Goal: Task Accomplishment & Management: Complete application form

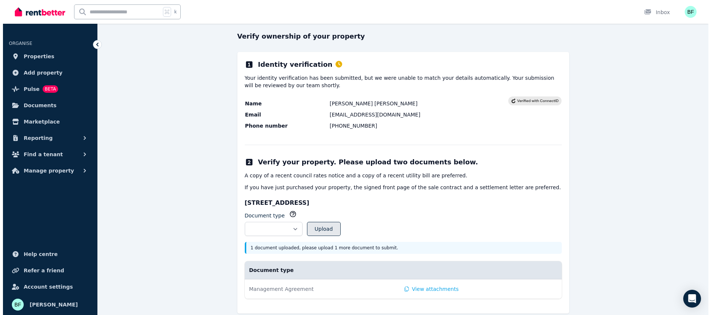
scroll to position [83, 0]
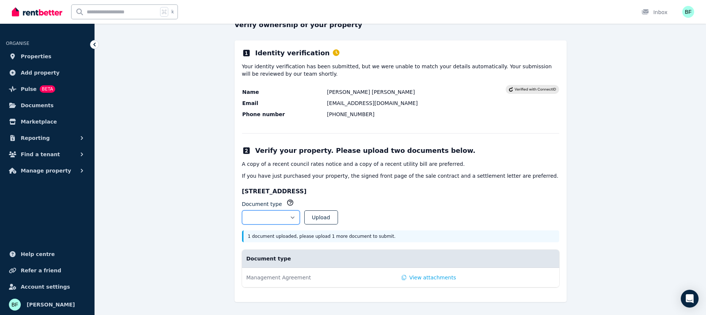
click at [300, 217] on select "**********" at bounding box center [271, 217] width 58 height 14
select select "**********"
click at [242, 210] on select "**********" at bounding box center [271, 217] width 58 height 14
click at [408, 277] on button "View attachments" at bounding box center [429, 276] width 54 height 7
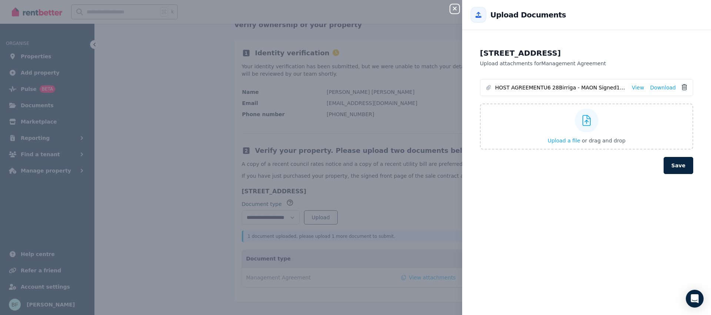
click at [682, 85] on icon at bounding box center [684, 87] width 5 height 6
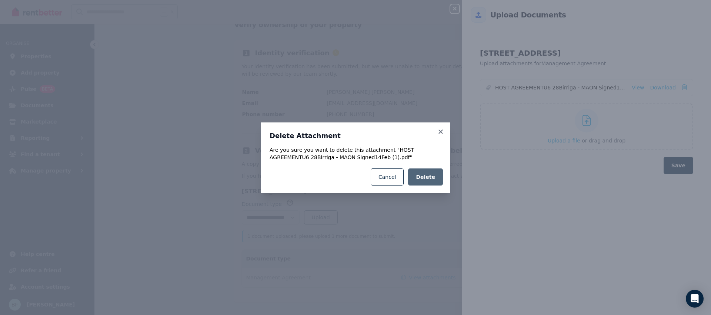
click at [426, 182] on button "Delete" at bounding box center [425, 176] width 35 height 17
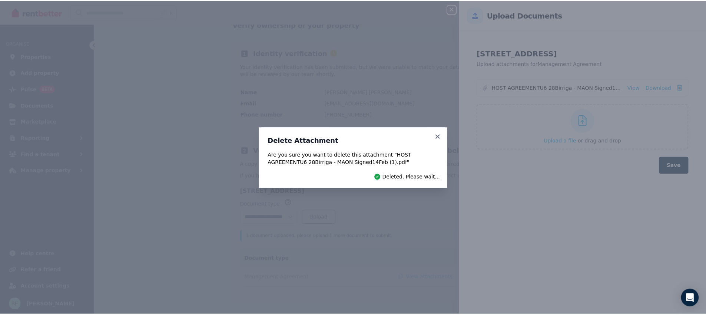
scroll to position [64, 0]
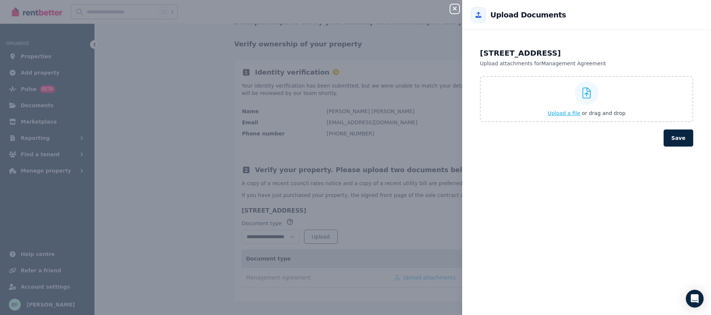
click at [567, 112] on span "Upload a file" at bounding box center [564, 113] width 33 height 6
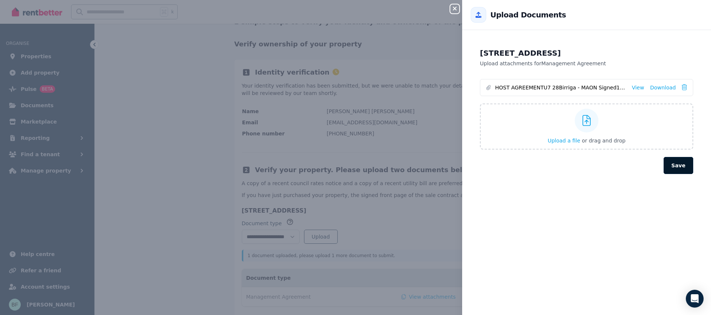
click at [677, 185] on div "7/28 Birriga Rd, Bellevue Hill NSW 2023 Upload attachments for Management Agree…" at bounding box center [586, 177] width 249 height 276
click at [674, 164] on button "Save" at bounding box center [679, 165] width 30 height 17
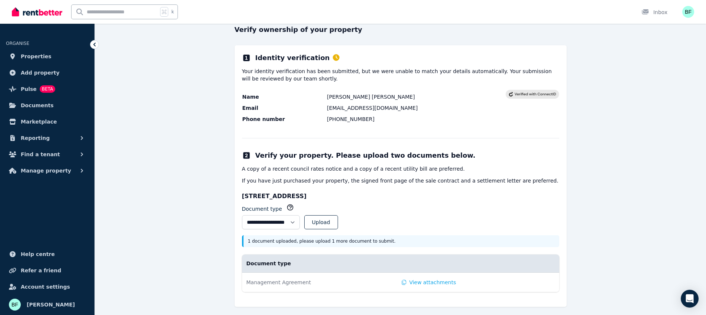
scroll to position [83, 0]
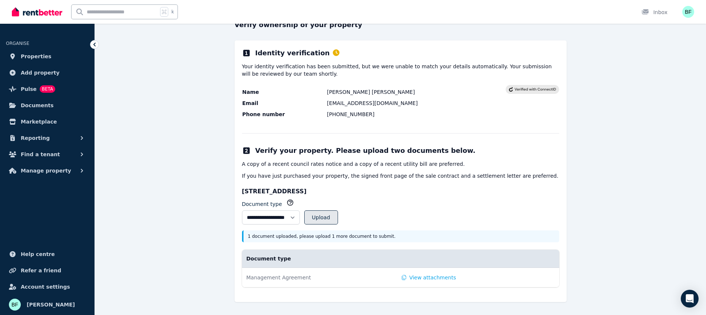
click at [338, 216] on button "Upload" at bounding box center [321, 217] width 34 height 14
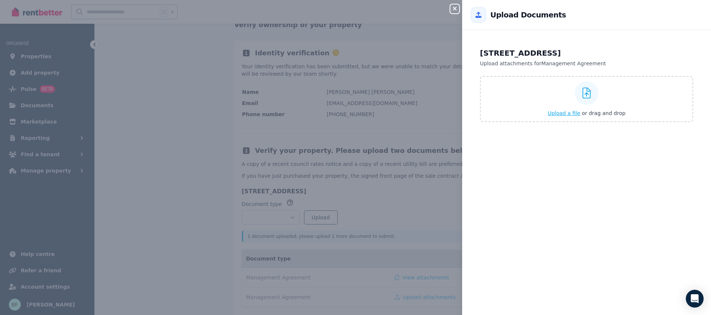
click at [574, 114] on span "Upload a file" at bounding box center [564, 113] width 33 height 6
click at [455, 9] on icon "button" at bounding box center [455, 9] width 4 height 4
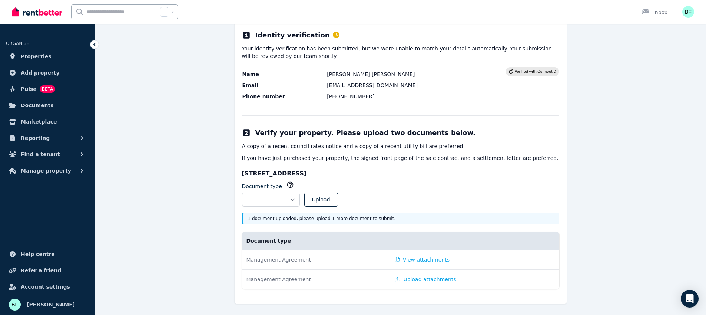
scroll to position [103, 0]
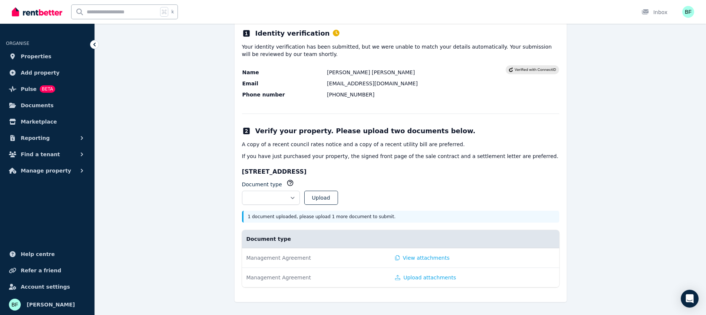
click at [317, 273] on td "Management Agreement" at bounding box center [316, 277] width 149 height 20
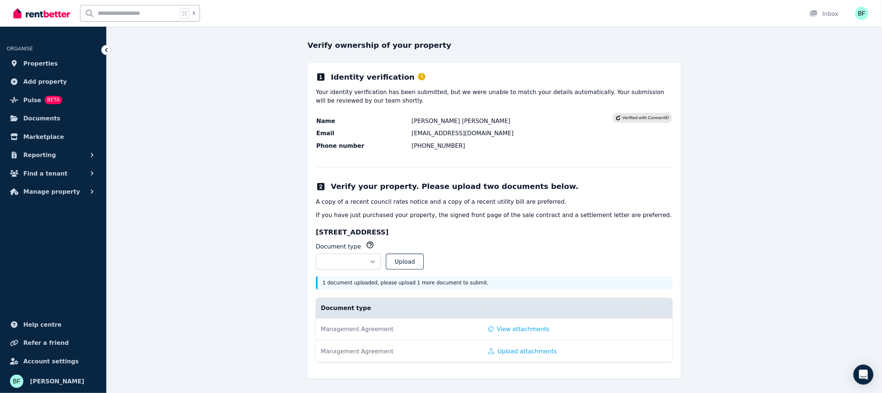
scroll to position [24, 0]
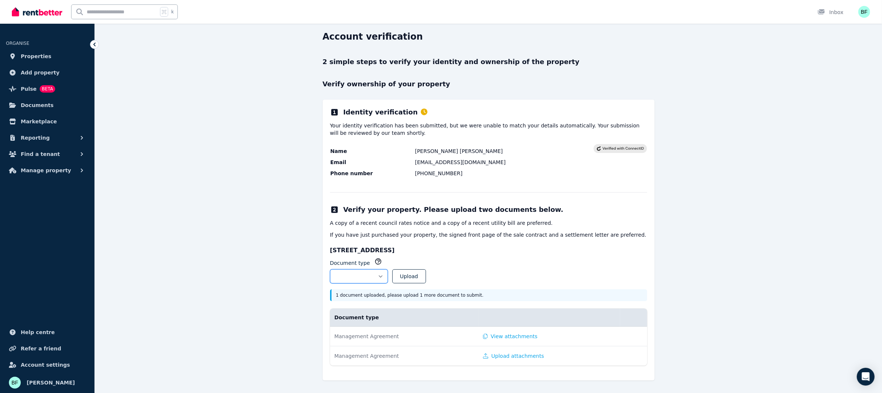
click at [350, 276] on select "**********" at bounding box center [359, 276] width 58 height 14
click at [388, 275] on select "**********" at bounding box center [359, 276] width 58 height 14
click at [426, 275] on button "Upload" at bounding box center [409, 276] width 34 height 14
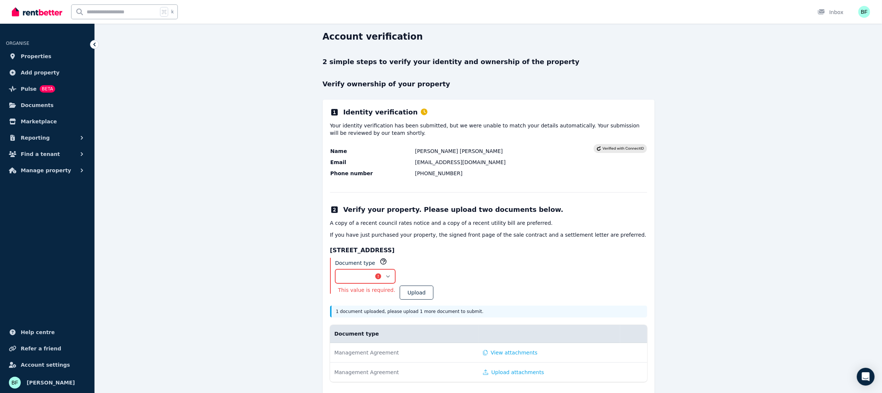
click at [393, 275] on select "**********" at bounding box center [365, 276] width 60 height 14
select select "**********"
click at [335, 269] on select "**********" at bounding box center [365, 276] width 60 height 14
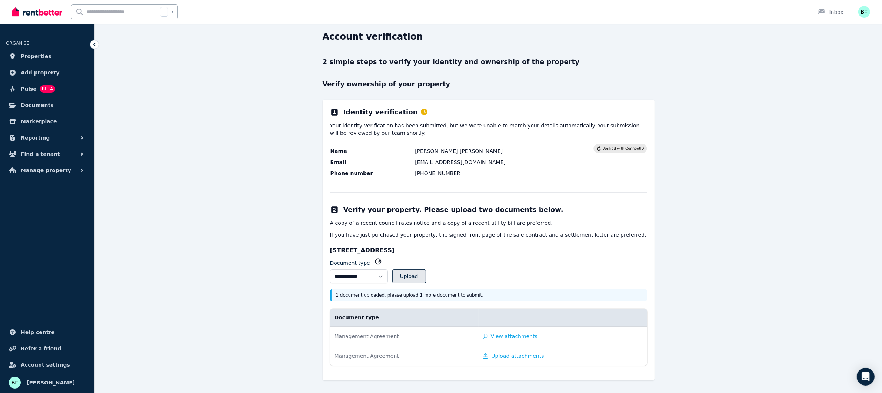
click at [426, 275] on button "Upload" at bounding box center [409, 276] width 34 height 14
select select
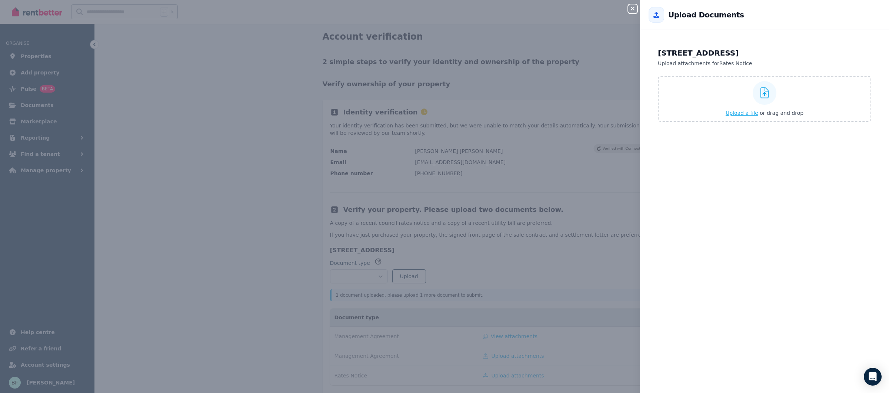
click at [711, 113] on span "Upload a file" at bounding box center [742, 113] width 33 height 6
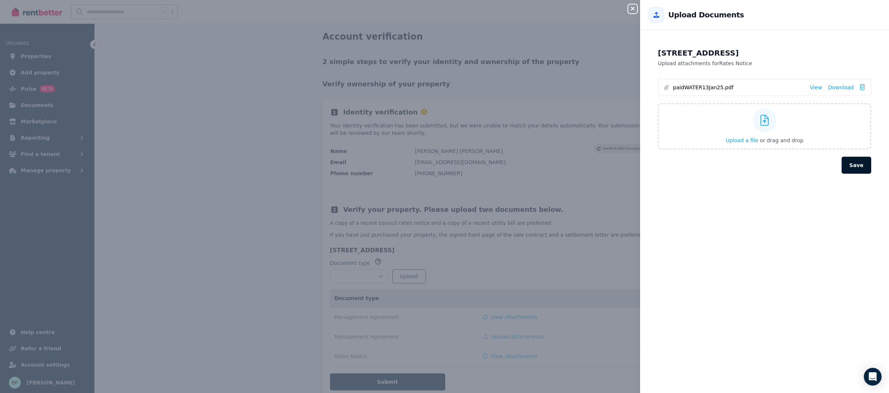
click at [711, 168] on button "Save" at bounding box center [857, 165] width 30 height 17
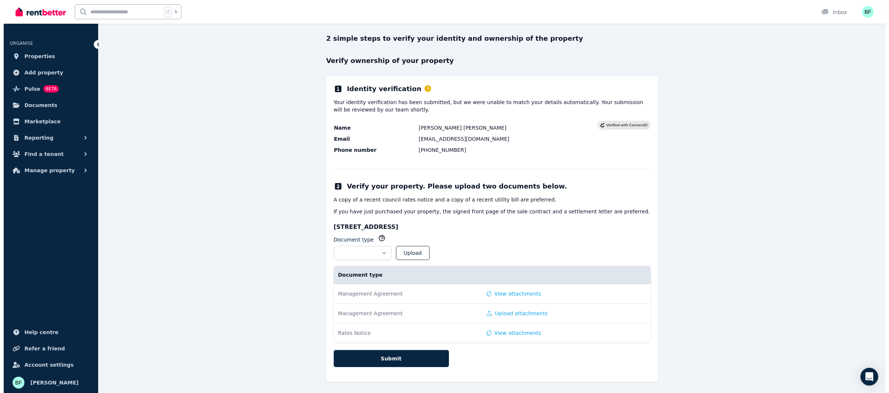
scroll to position [49, 0]
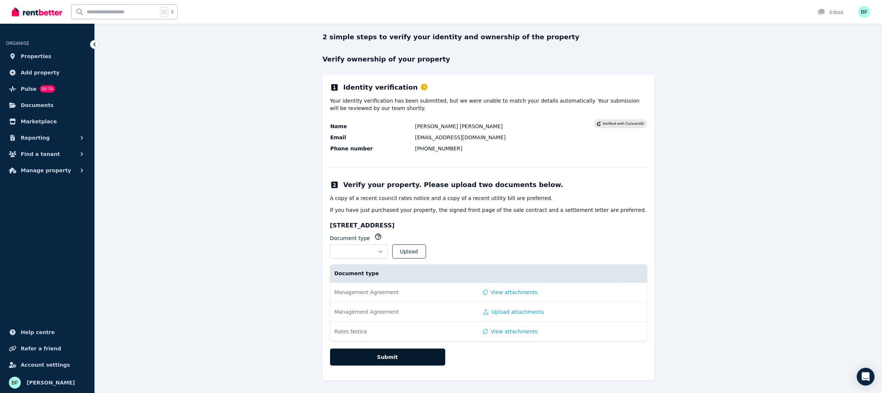
click at [399, 314] on button "Submit" at bounding box center [387, 357] width 115 height 17
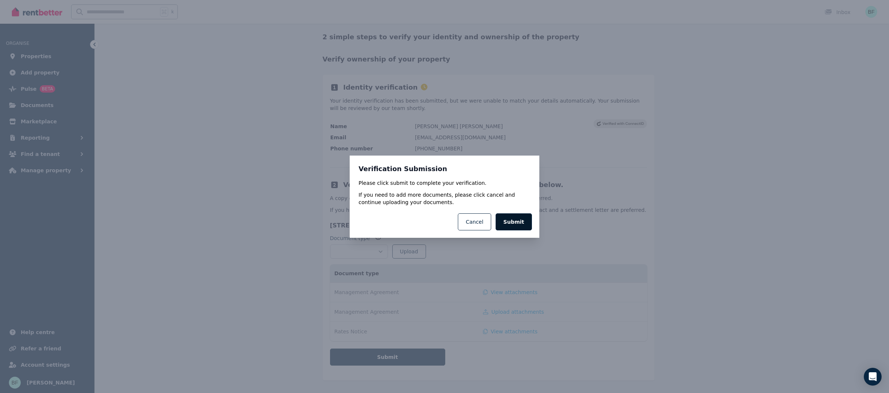
click at [523, 226] on button "Submit" at bounding box center [514, 221] width 36 height 17
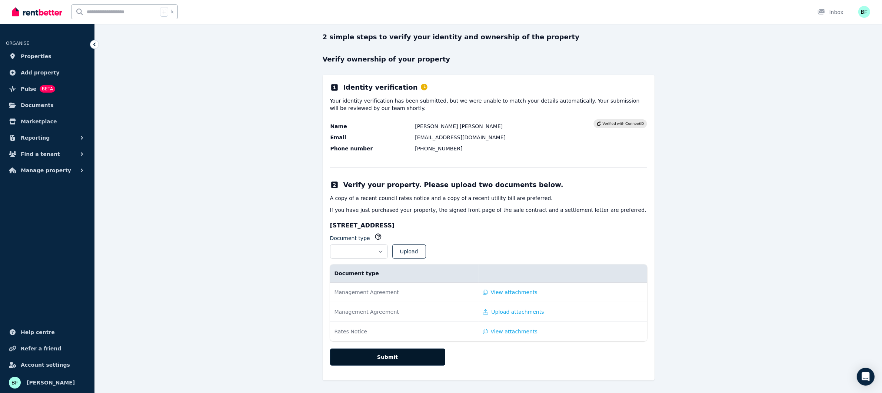
click at [392, 314] on button "Submit" at bounding box center [387, 357] width 115 height 17
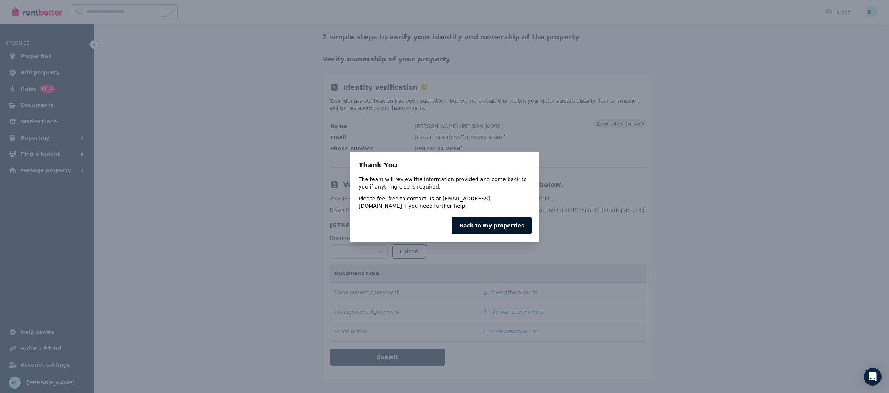
click at [500, 224] on link "Back to my properties" at bounding box center [492, 225] width 80 height 17
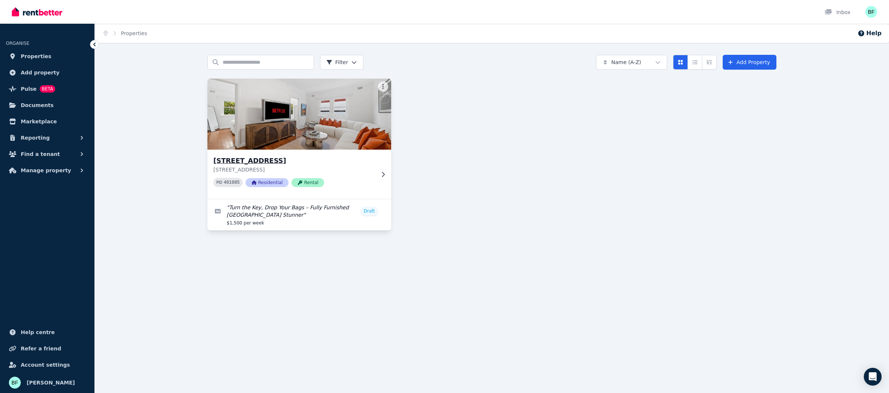
click at [325, 125] on img at bounding box center [299, 114] width 193 height 75
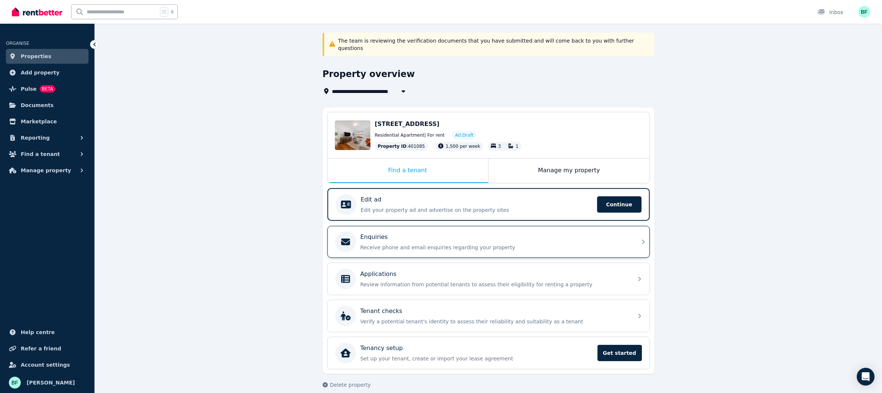
scroll to position [25, 0]
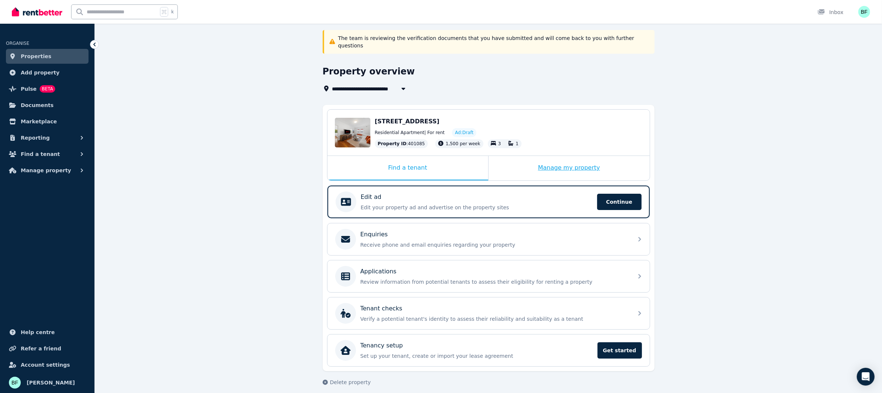
click at [581, 162] on div "Manage my property" at bounding box center [569, 168] width 161 height 24
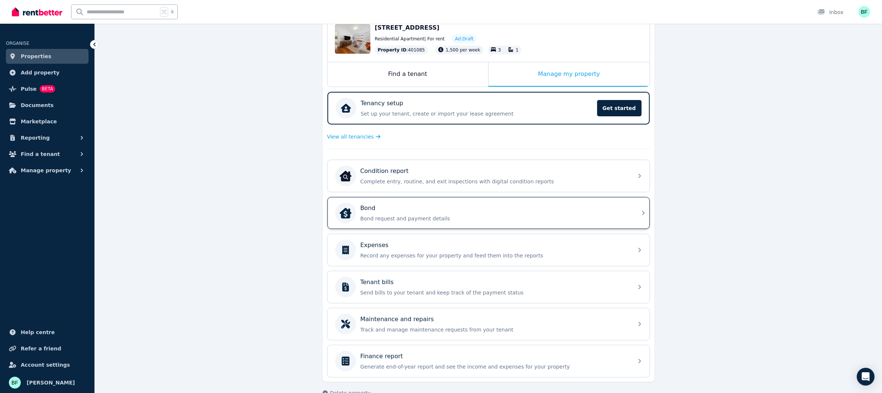
scroll to position [130, 0]
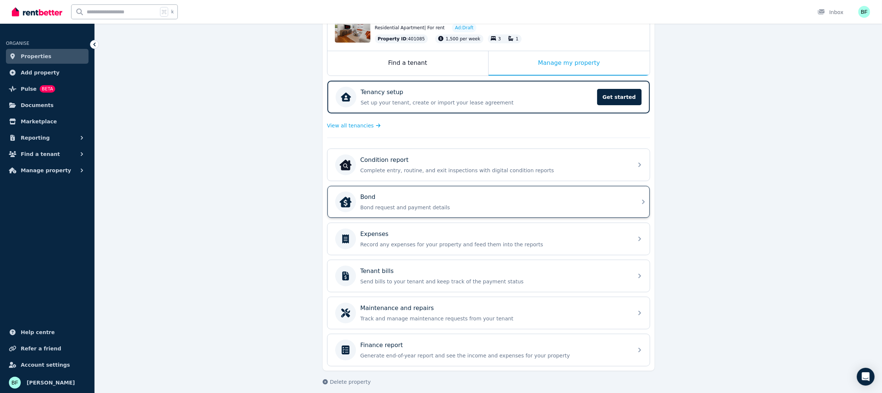
click at [415, 204] on p "Bond request and payment details" at bounding box center [494, 207] width 268 height 7
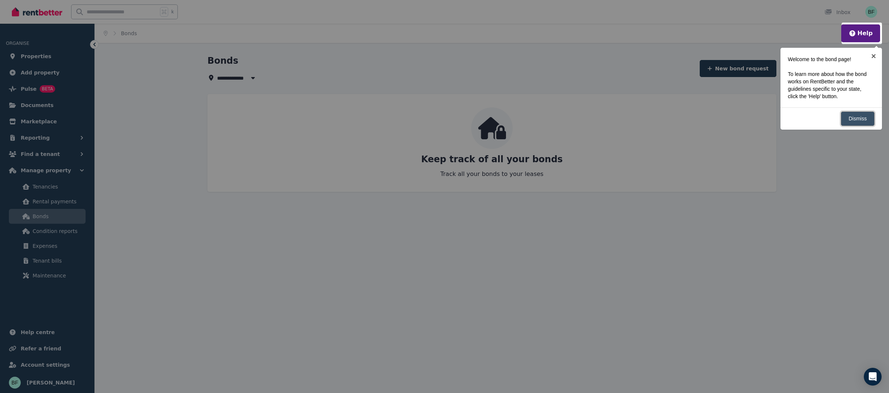
click at [711, 119] on link "Dismiss" at bounding box center [858, 119] width 34 height 14
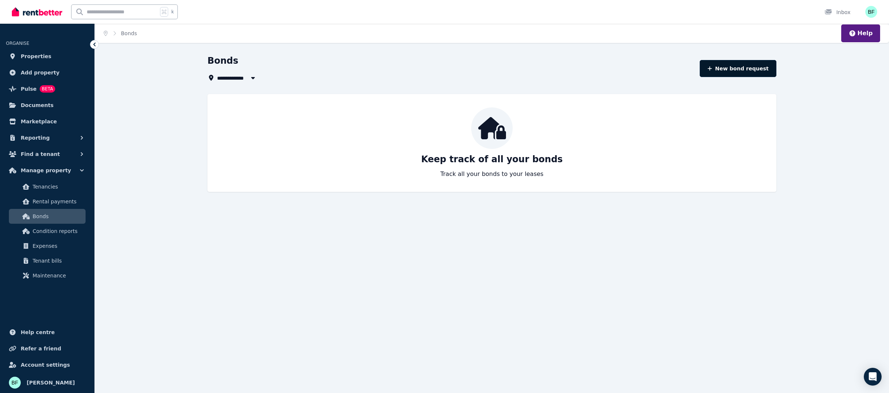
click at [711, 71] on button "New bond request" at bounding box center [738, 68] width 77 height 17
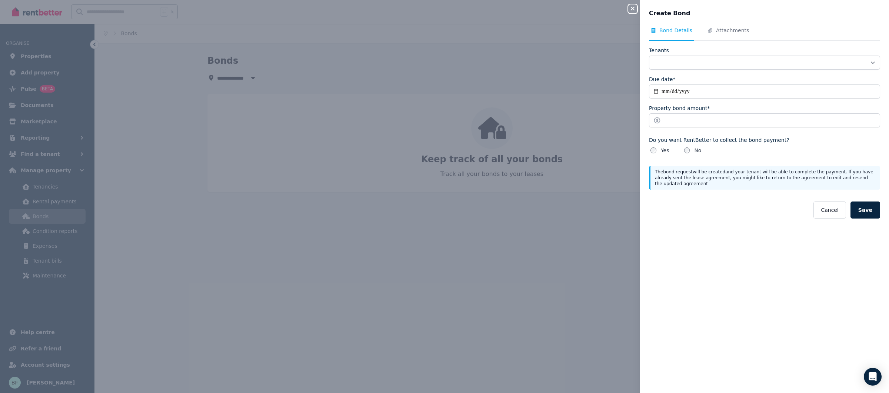
click at [631, 10] on icon "button" at bounding box center [632, 9] width 9 height 6
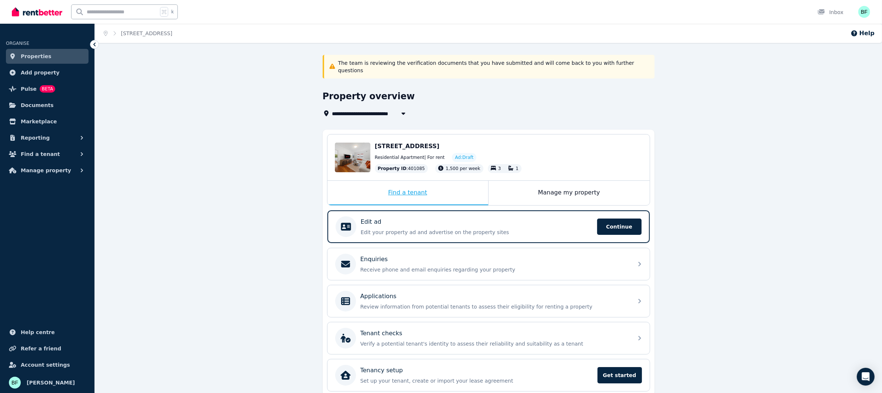
click at [404, 184] on div "Find a tenant" at bounding box center [408, 193] width 161 height 24
click at [867, 14] on img "button" at bounding box center [864, 12] width 12 height 12
click at [819, 100] on span "Logout" at bounding box center [834, 97] width 71 height 13
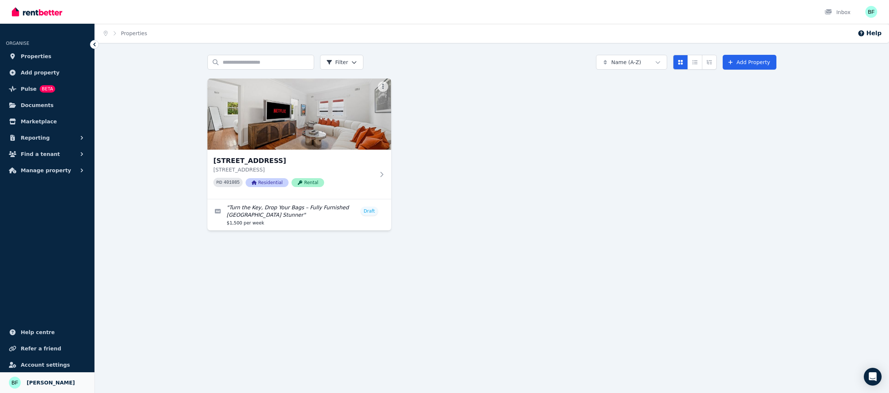
click at [40, 380] on span "[PERSON_NAME]" at bounding box center [51, 382] width 48 height 9
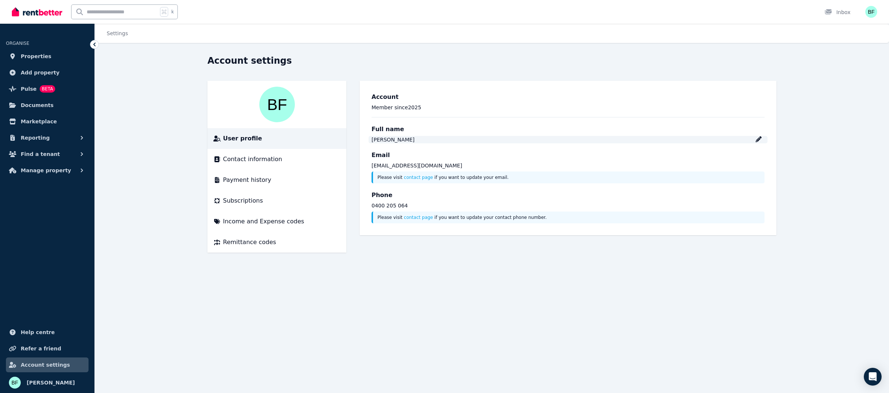
click at [761, 137] on icon at bounding box center [759, 139] width 6 height 6
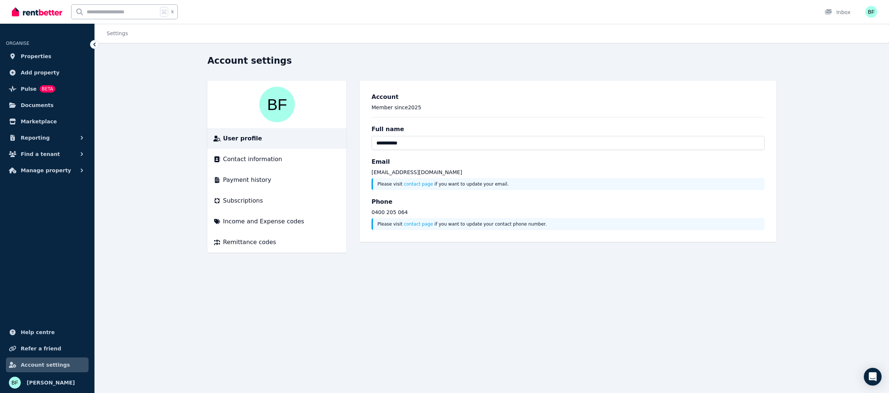
drag, startPoint x: 428, startPoint y: 146, endPoint x: 282, endPoint y: 123, distance: 147.7
click at [293, 127] on div "**********" at bounding box center [491, 167] width 569 height 172
type input "**********"
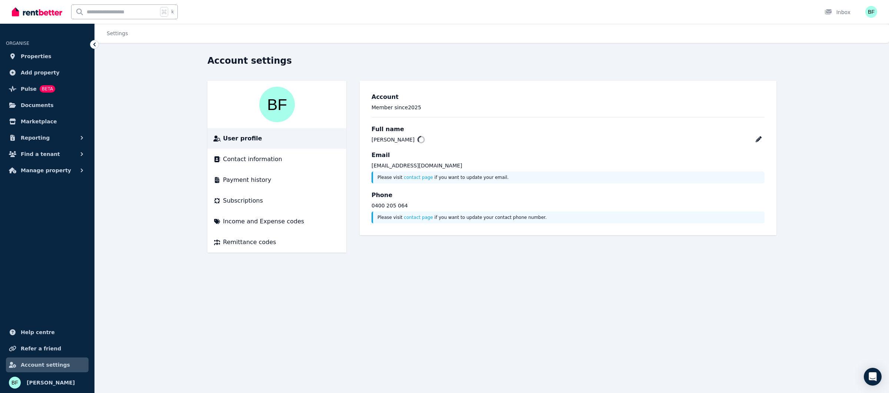
click at [447, 270] on div "Settings Account settings User profile Contact information Payment history Subs…" at bounding box center [444, 196] width 889 height 393
click at [383, 138] on div "RESIDDE PTY. LTD." at bounding box center [395, 139] width 47 height 7
click at [426, 167] on div "Email [EMAIL_ADDRESS][DOMAIN_NAME] Please visit contact page if you want to upd…" at bounding box center [568, 167] width 393 height 33
click at [285, 160] on div "Contact information" at bounding box center [276, 159] width 127 height 9
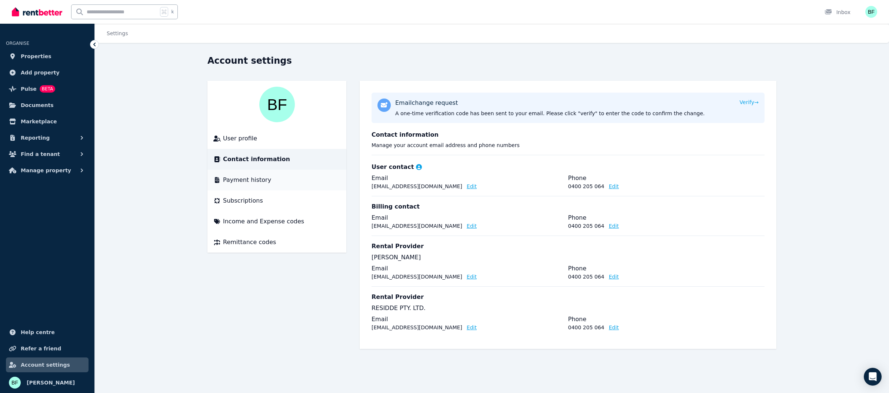
click at [277, 179] on div "Payment history" at bounding box center [276, 180] width 127 height 9
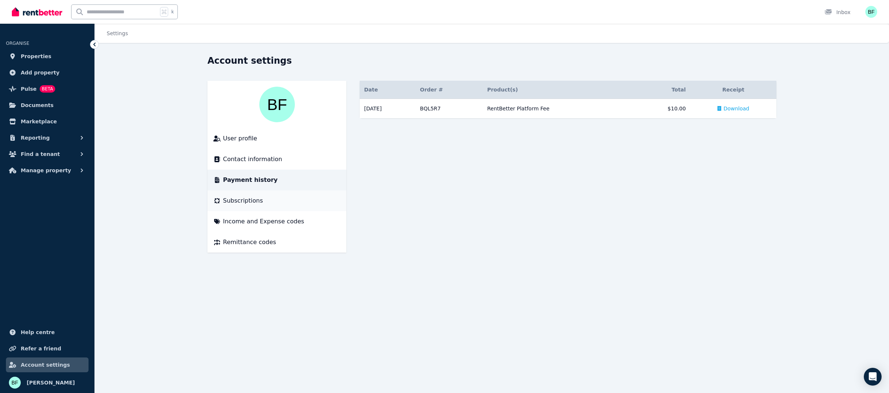
click at [272, 200] on div "Subscriptions" at bounding box center [276, 200] width 127 height 9
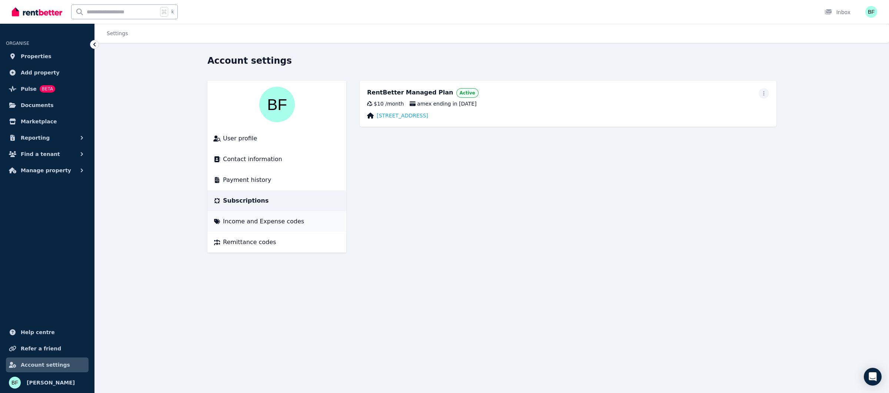
click at [271, 222] on span "Income and Expense codes" at bounding box center [263, 221] width 81 height 9
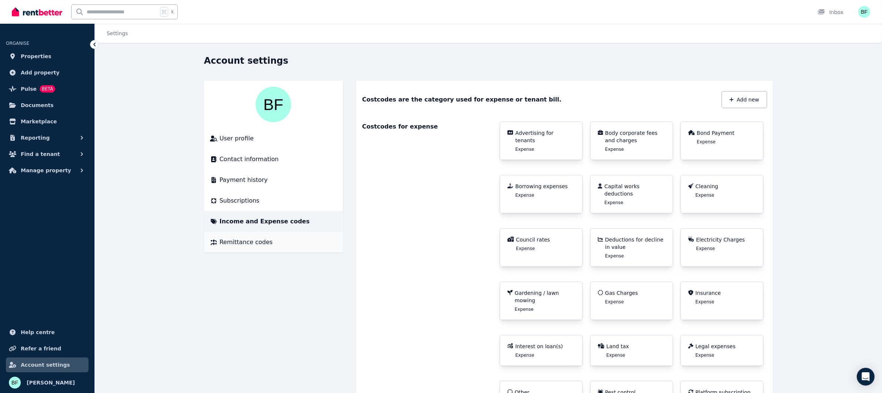
click at [261, 239] on span "Remittance codes" at bounding box center [246, 242] width 53 height 9
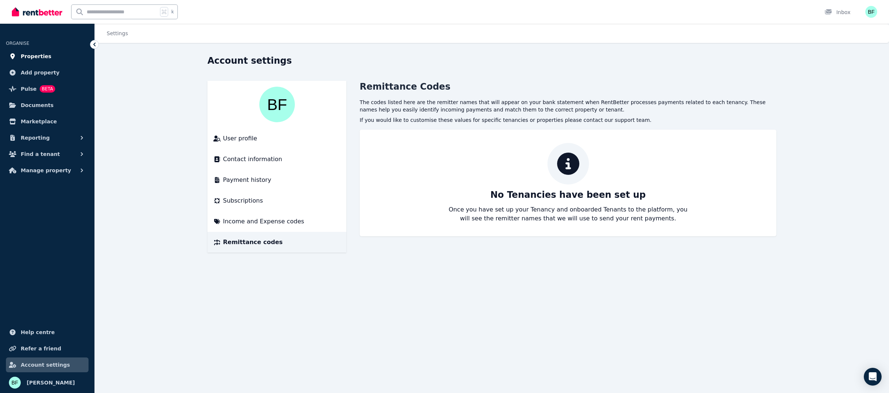
click at [40, 56] on span "Properties" at bounding box center [36, 56] width 31 height 9
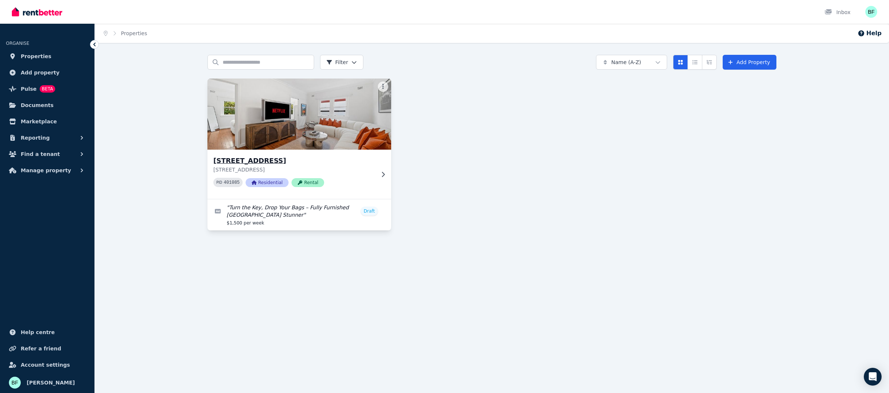
click at [268, 122] on img at bounding box center [299, 114] width 193 height 75
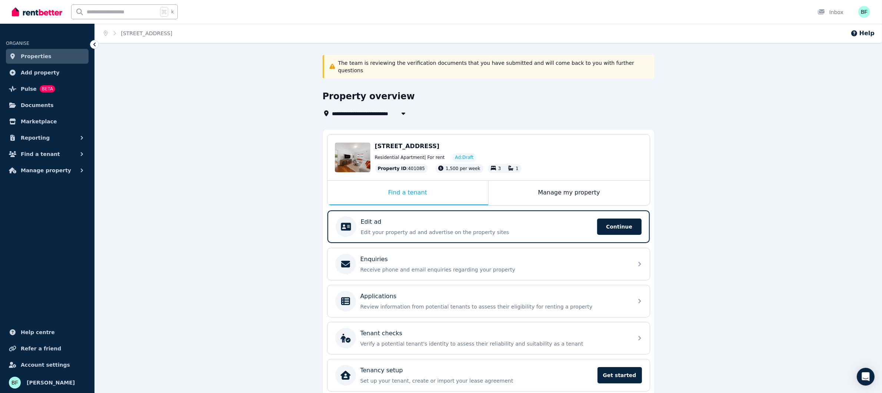
click at [47, 54] on link "Properties" at bounding box center [47, 56] width 83 height 15
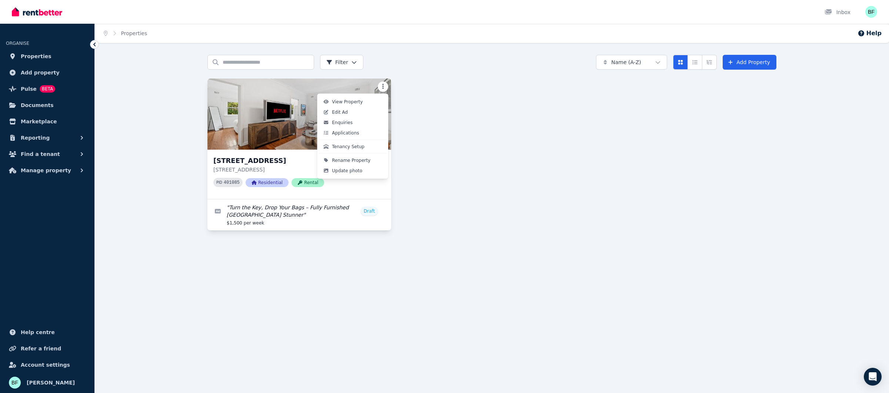
click at [380, 85] on html "Open main menu Inbox Open user menu ORGANISE Properties Add property Pulse BETA…" at bounding box center [444, 196] width 889 height 393
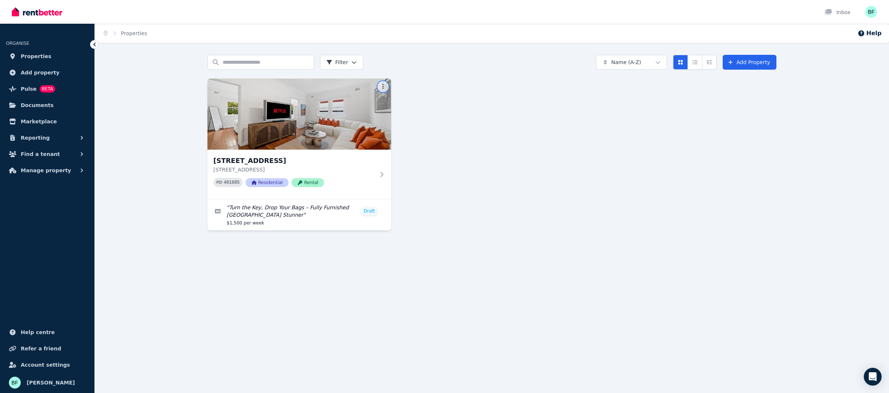
click at [304, 210] on html "Open main menu Inbox Open user menu ORGANISE Properties Add property Pulse BETA…" at bounding box center [444, 196] width 889 height 393
click at [321, 210] on link "Edit listing: Turn the Key, Drop Your Bags – Fully Furnished Bellevue Hill Stun…" at bounding box center [299, 214] width 184 height 31
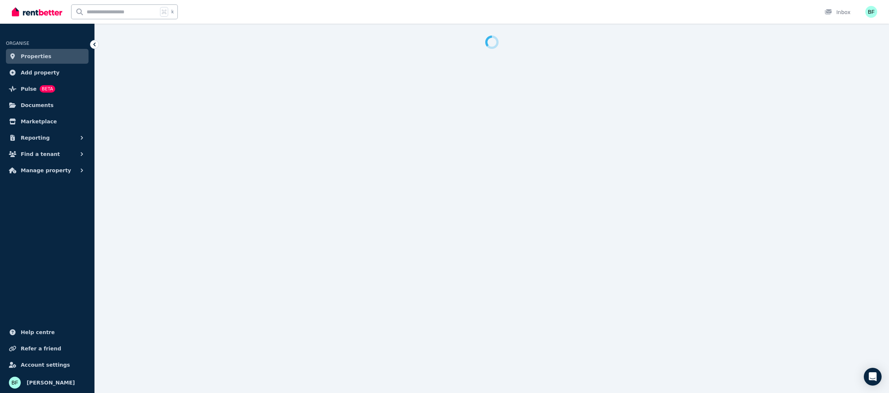
select select "***"
select select "**********"
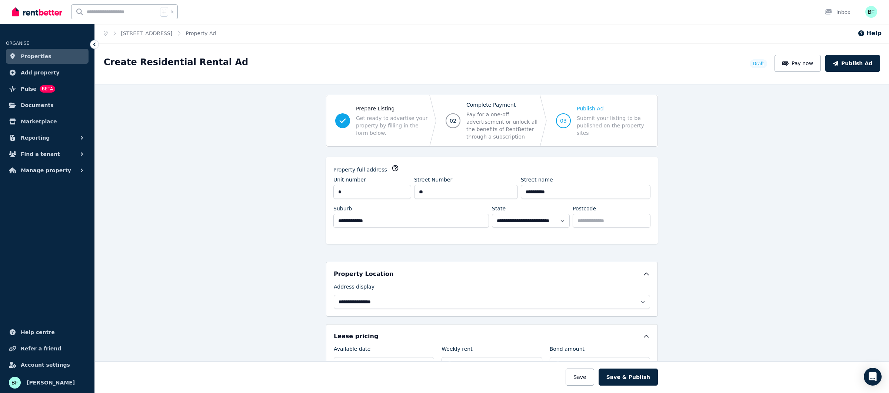
click at [475, 126] on span "Pay for a one-off advertisement or unlock all the benefits of RentBetter throug…" at bounding box center [502, 126] width 72 height 30
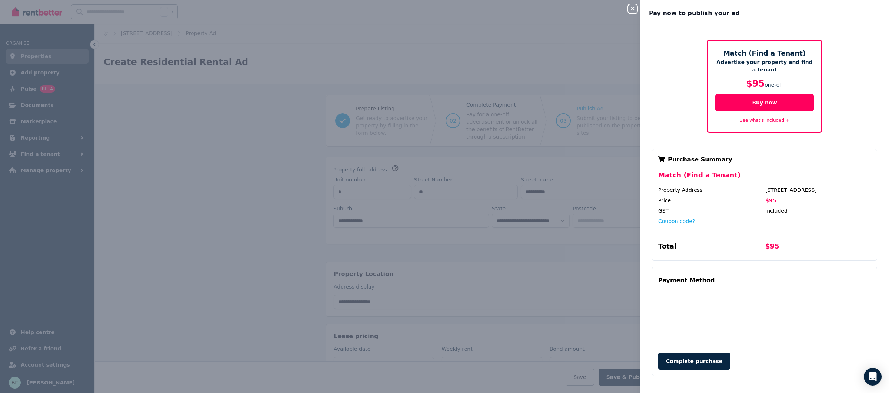
scroll to position [1, 0]
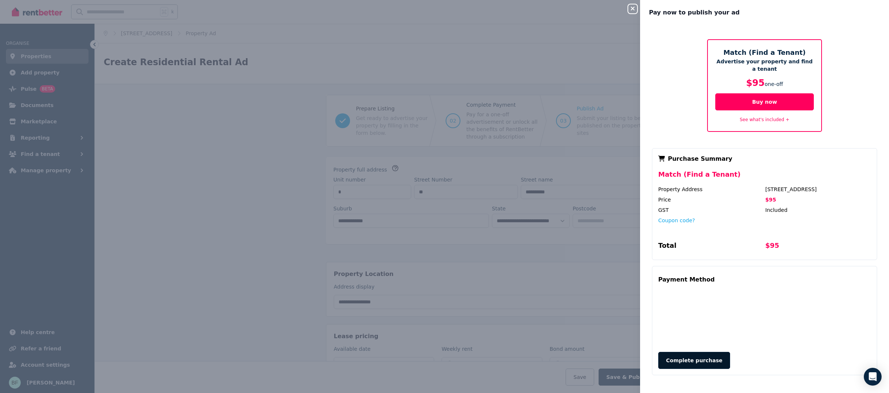
click at [689, 363] on button "Complete purchase" at bounding box center [694, 360] width 72 height 17
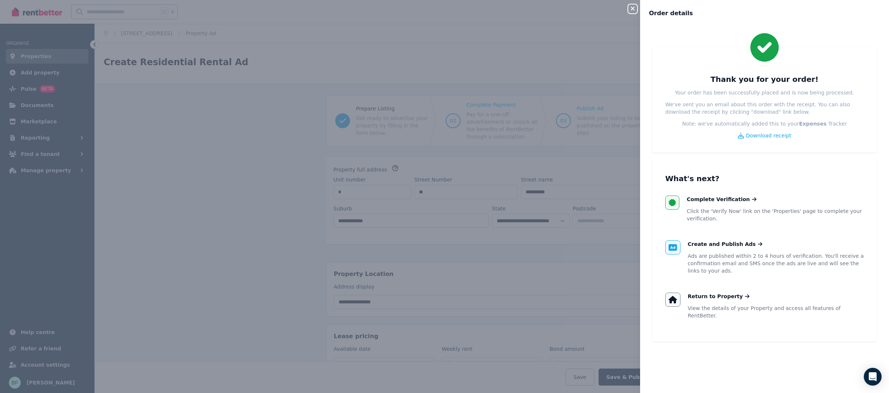
click at [628, 8] on icon "button" at bounding box center [632, 9] width 9 height 6
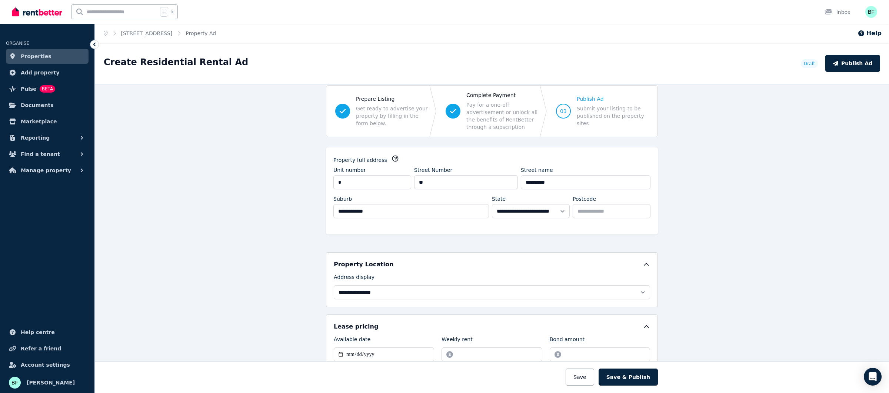
scroll to position [119, 0]
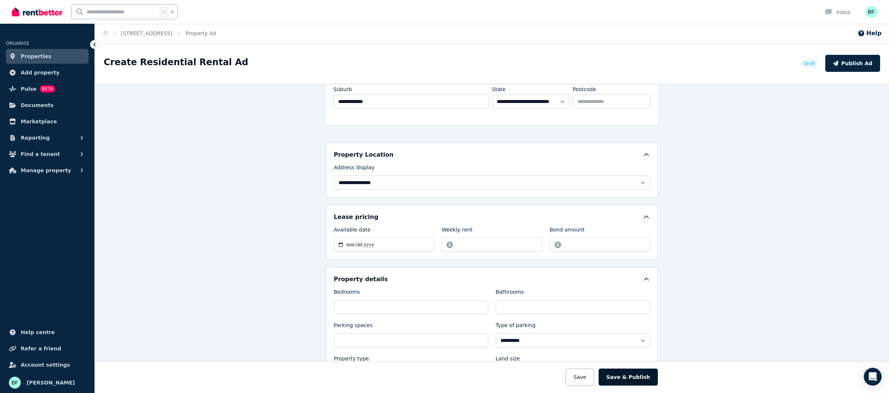
click at [633, 382] on button "Save & Publish" at bounding box center [628, 377] width 59 height 17
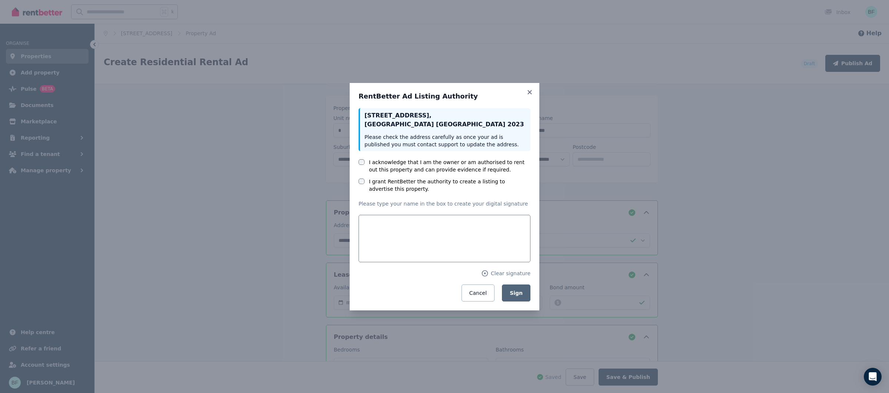
scroll to position [177, 0]
click at [416, 163] on label "I acknowledge that I am the owner or am authorised to rent out this property an…" at bounding box center [450, 166] width 162 height 15
click at [398, 182] on label "I grant RentBetter the authority to create a listing to advertise this property." at bounding box center [450, 185] width 162 height 15
click at [399, 242] on input "text" at bounding box center [445, 238] width 172 height 47
type input "**********"
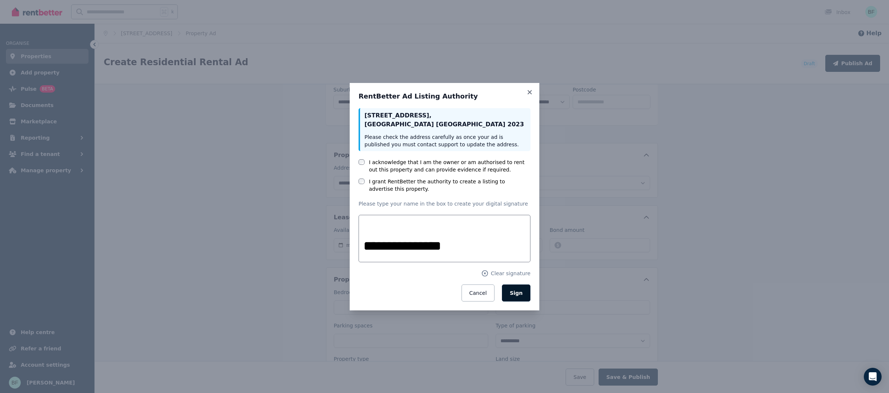
click at [526, 292] on button "Sign" at bounding box center [516, 293] width 29 height 17
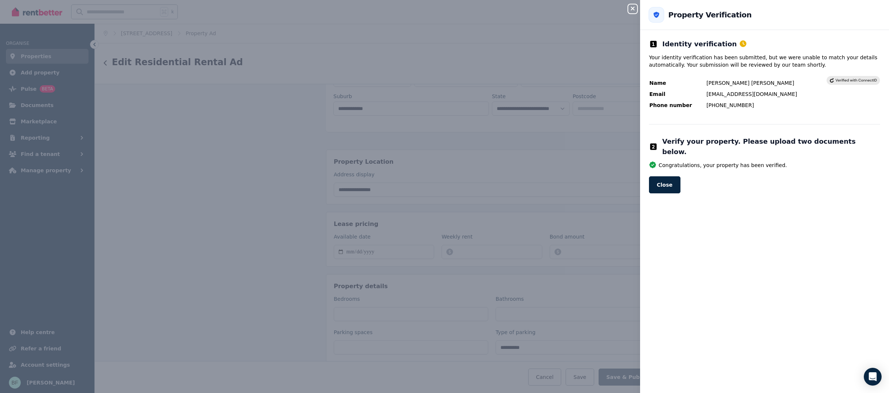
scroll to position [207, 0]
click at [665, 178] on button "Close" at bounding box center [664, 184] width 31 height 17
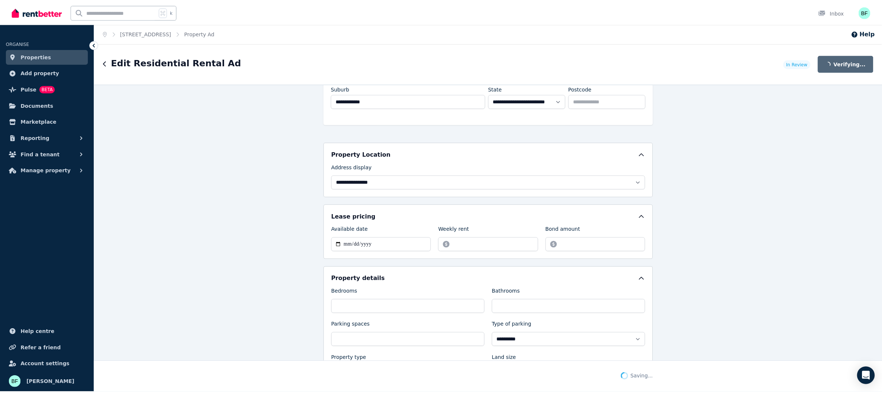
scroll to position [215, 0]
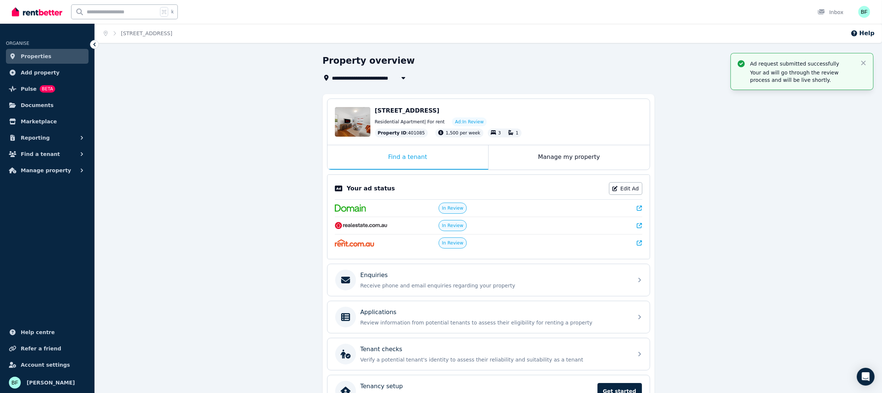
click at [640, 226] on icon at bounding box center [639, 225] width 5 height 5
click at [453, 227] on span "Published" at bounding box center [452, 226] width 21 height 6
click at [639, 224] on icon at bounding box center [639, 225] width 5 height 5
click at [639, 211] on icon at bounding box center [639, 208] width 5 height 5
click at [640, 243] on icon at bounding box center [639, 242] width 5 height 5
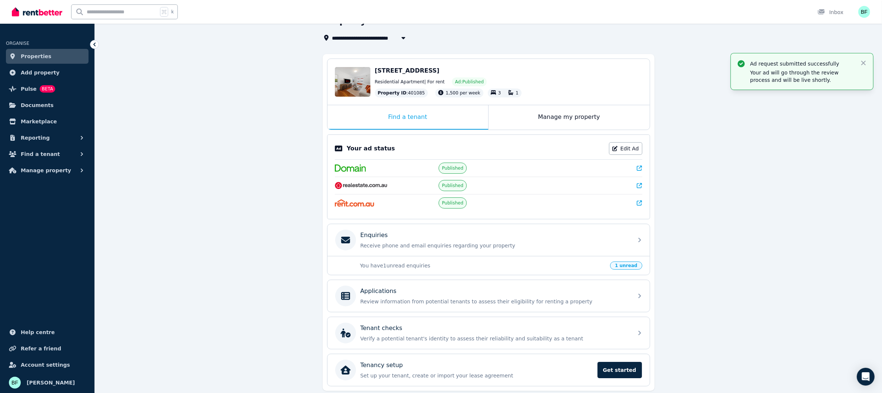
scroll to position [57, 0]
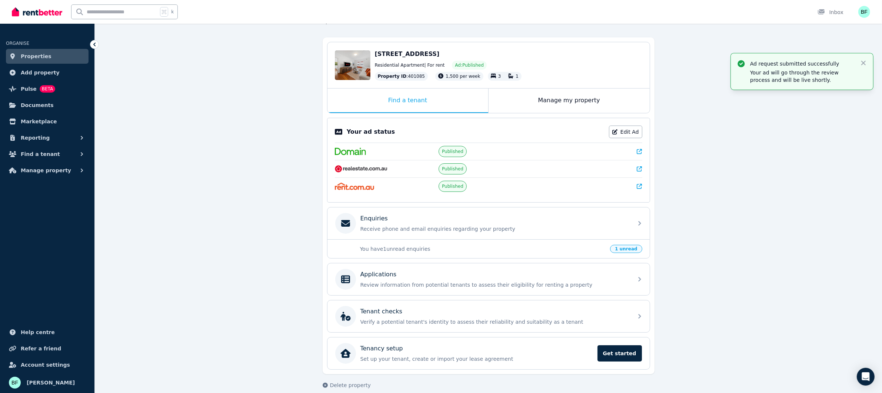
click at [624, 250] on span "1 unread" at bounding box center [626, 249] width 32 height 8
click at [409, 247] on p "You have 1 unread enquiries" at bounding box center [483, 248] width 246 height 7
click at [408, 223] on div "Enquiries" at bounding box center [494, 218] width 268 height 9
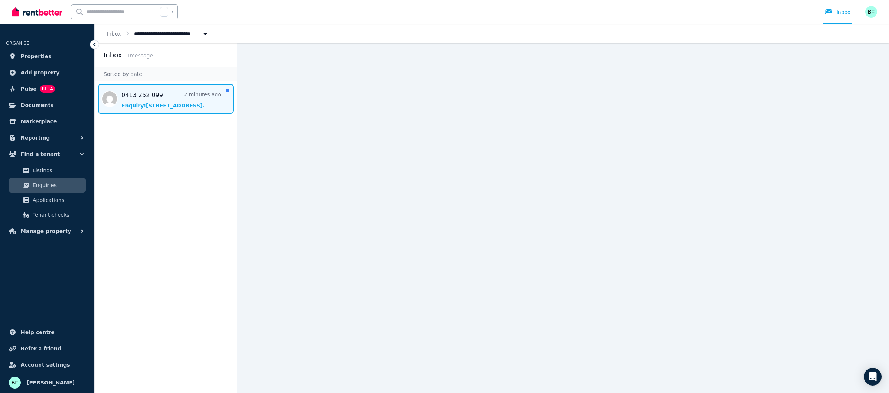
click at [175, 94] on span "Message list" at bounding box center [166, 99] width 142 height 30
